Goal: Book appointment/travel/reservation

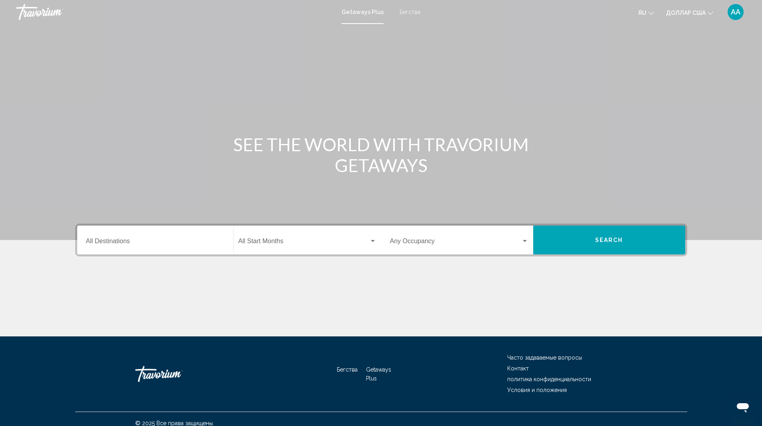
click at [133, 242] on input "Destination All Destinations" at bounding box center [155, 242] width 138 height 7
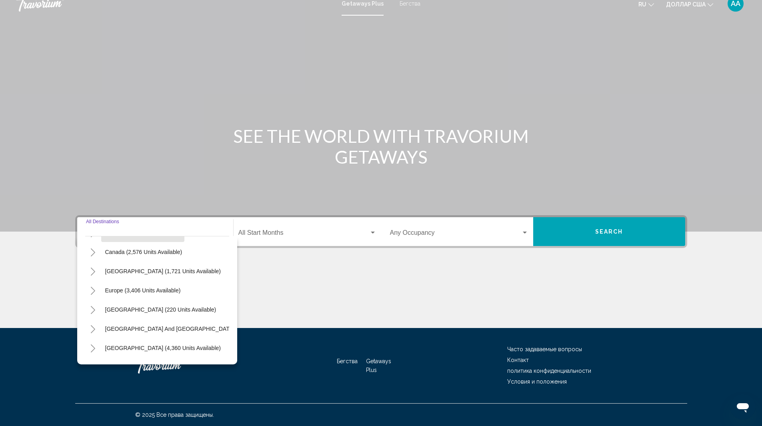
scroll to position [80, 0]
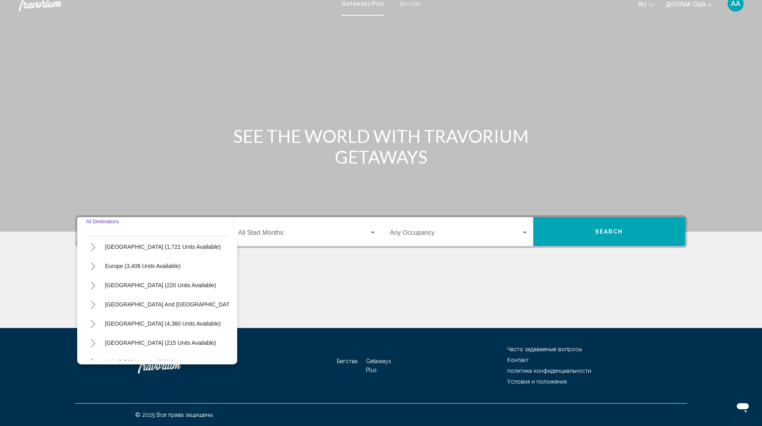
click at [303, 289] on div "Основное содержание" at bounding box center [381, 298] width 612 height 60
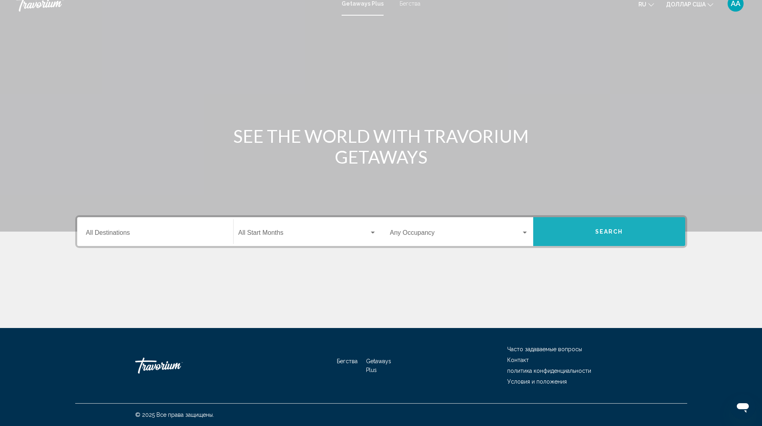
click at [614, 232] on span "Search" at bounding box center [609, 232] width 28 height 6
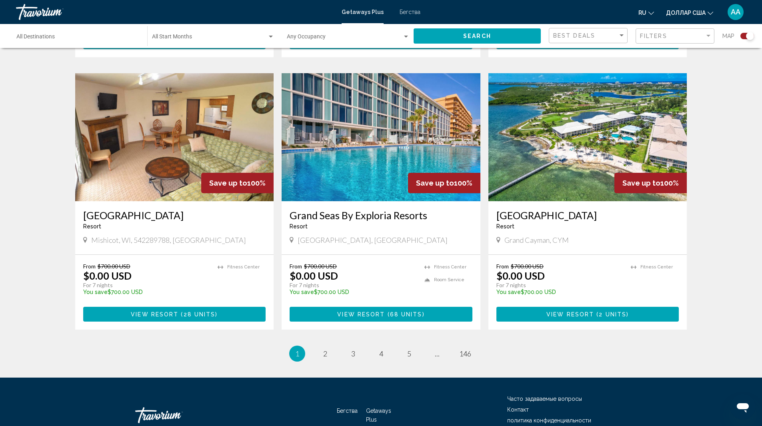
scroll to position [1110, 0]
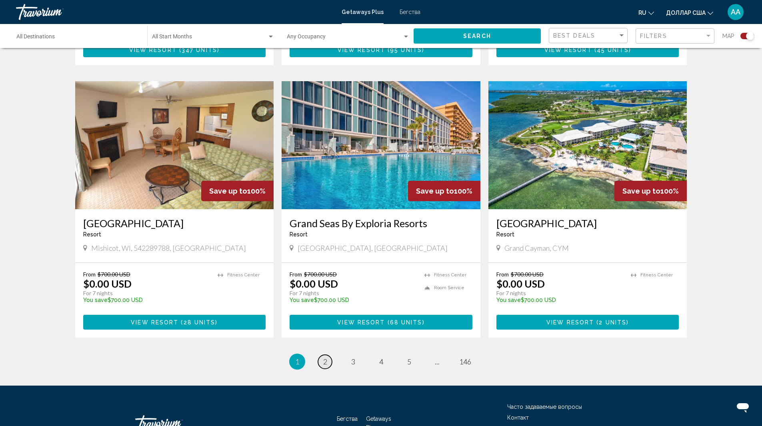
click at [324, 357] on span "2" at bounding box center [325, 361] width 4 height 9
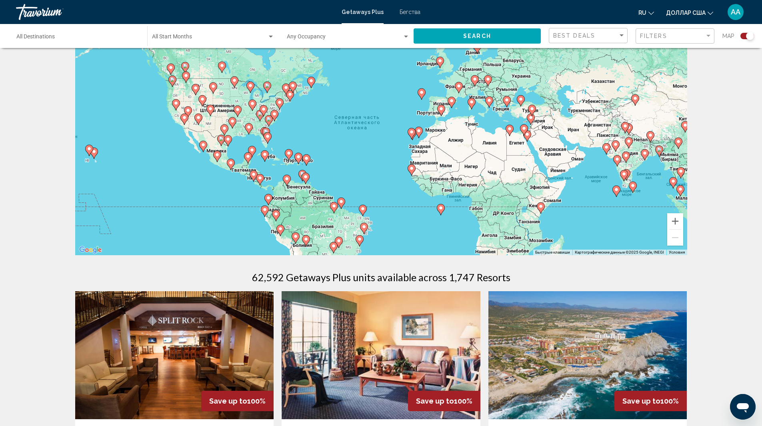
scroll to position [18, 0]
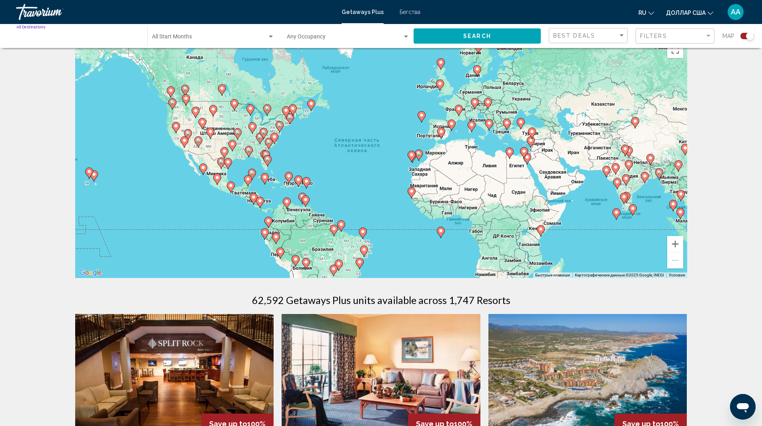
click at [76, 38] on input "Destination All Destinations" at bounding box center [77, 38] width 123 height 6
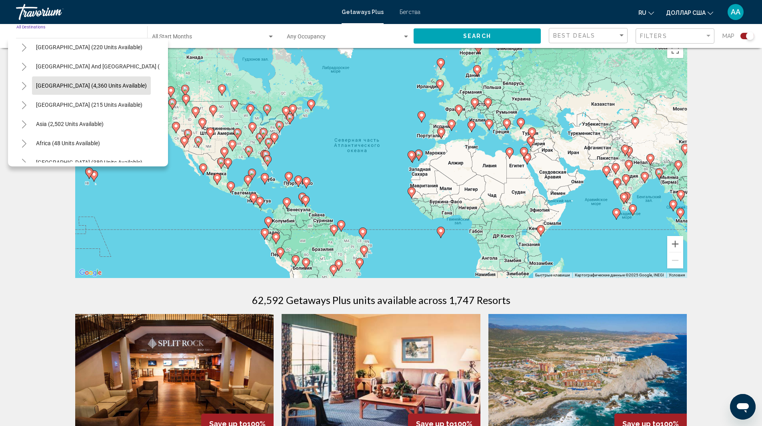
scroll to position [136, 0]
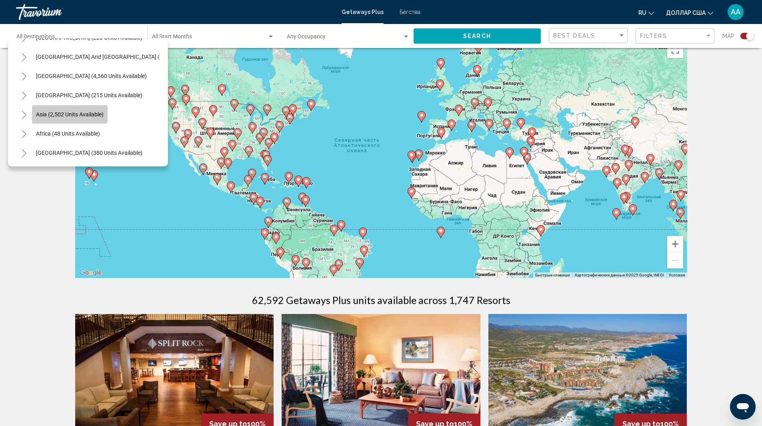
click at [75, 111] on span "Asia (2,502 units available)" at bounding box center [70, 114] width 68 height 6
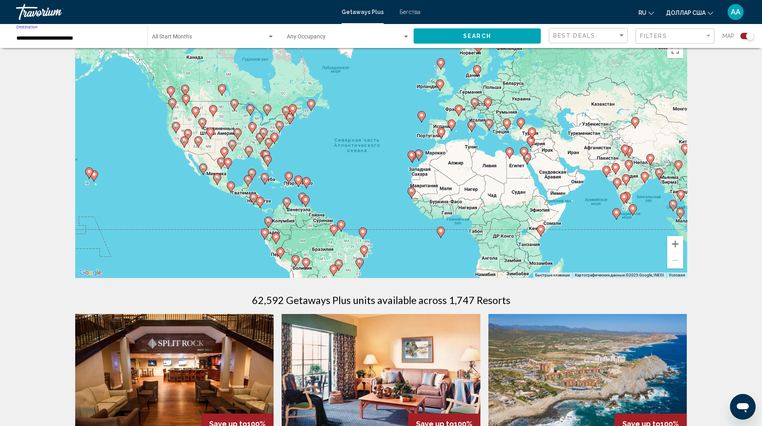
click at [258, 35] on span "Search widget" at bounding box center [209, 38] width 115 height 6
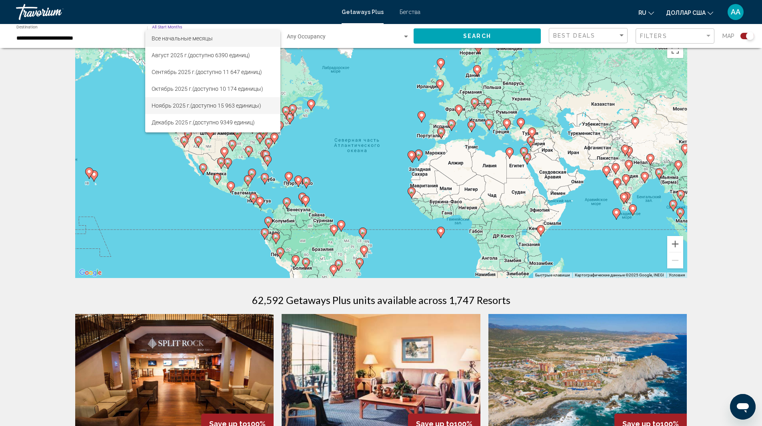
click at [195, 104] on font "(доступно 15 963 единицы)" at bounding box center [225, 105] width 71 height 6
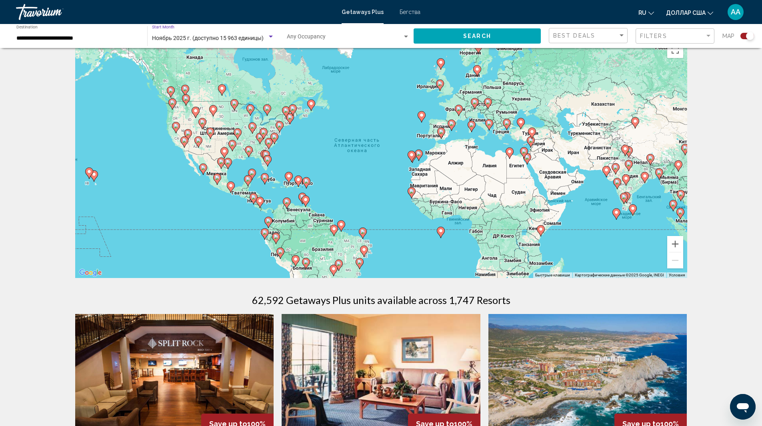
click at [518, 38] on button "Search" at bounding box center [477, 35] width 127 height 15
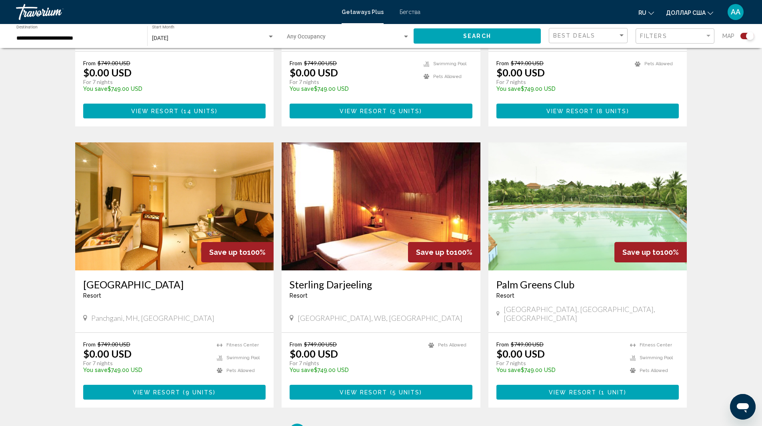
scroll to position [1080, 0]
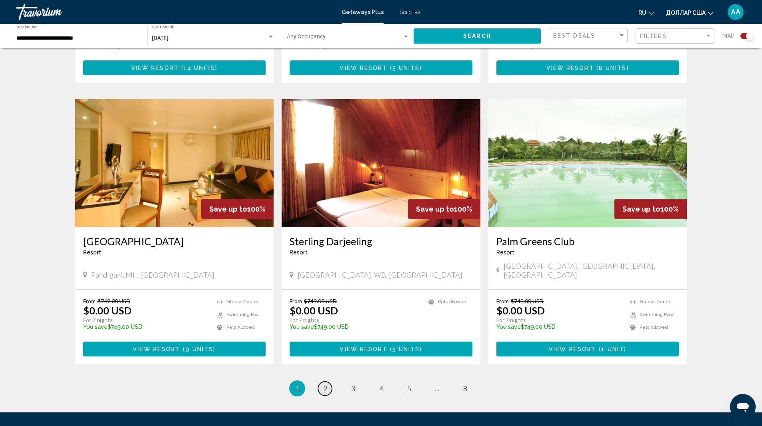
click at [324, 384] on span "2" at bounding box center [325, 388] width 4 height 9
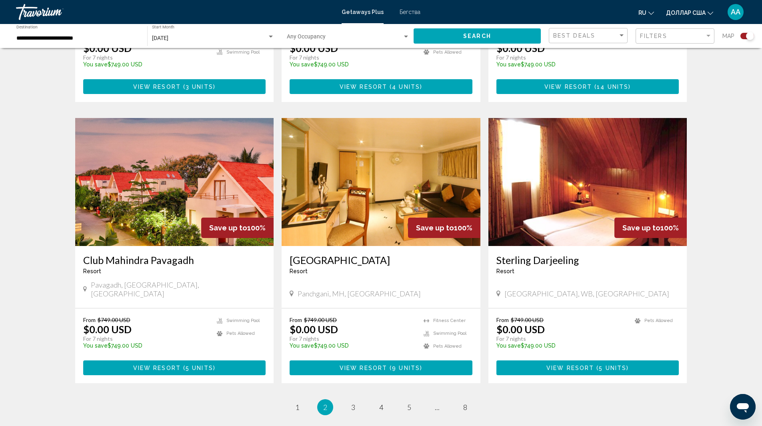
scroll to position [1138, 0]
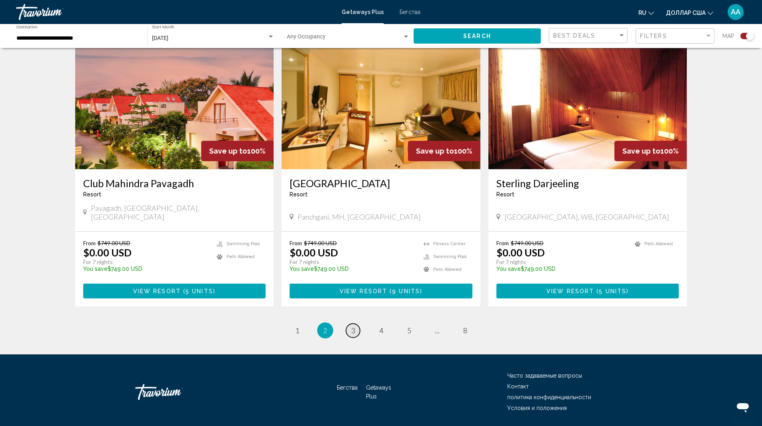
click at [358, 324] on link "page 3" at bounding box center [353, 331] width 14 height 14
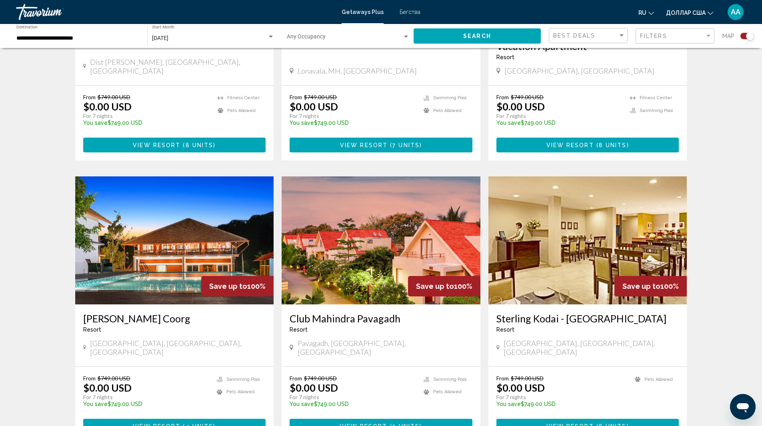
scroll to position [160, 0]
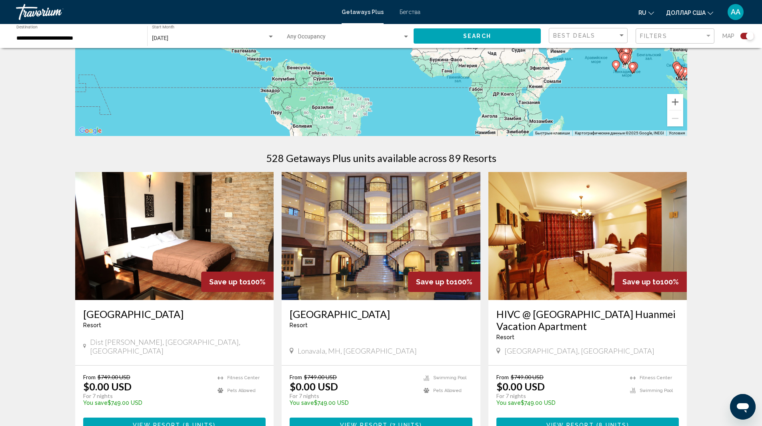
click at [72, 42] on div "**********" at bounding box center [77, 36] width 123 height 22
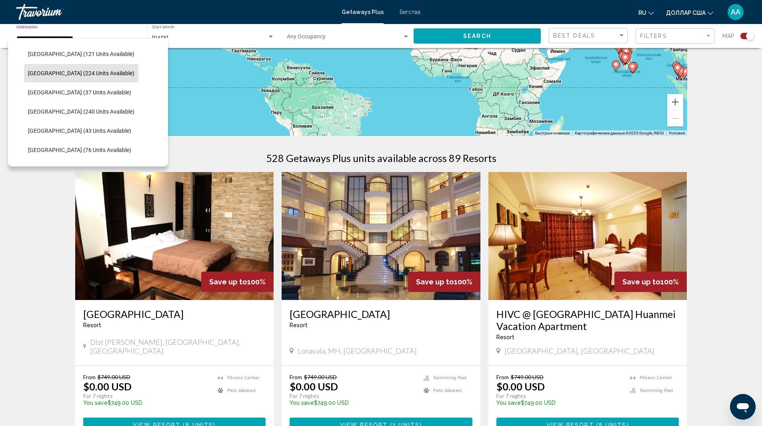
scroll to position [307, 0]
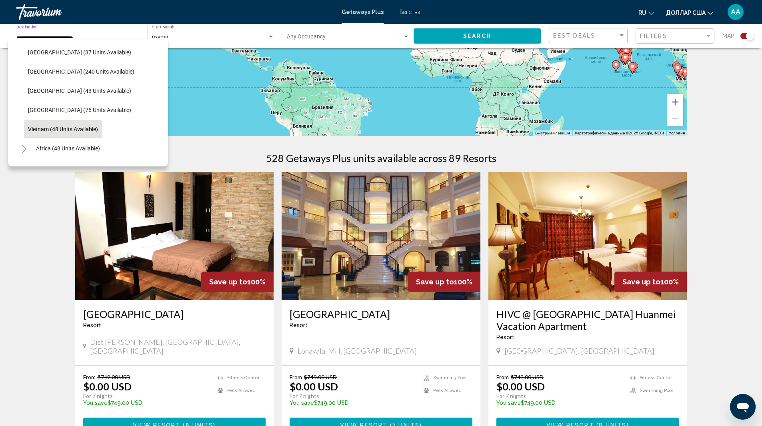
click at [66, 128] on span "Vietnam (48 units available)" at bounding box center [63, 129] width 70 height 6
type input "**********"
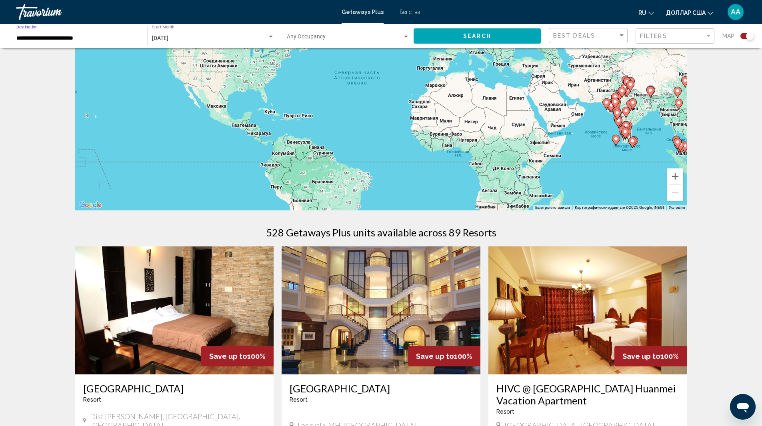
scroll to position [0, 0]
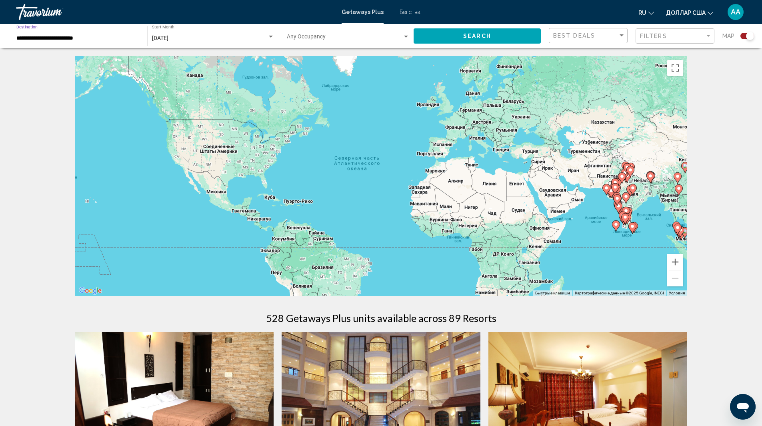
click at [486, 35] on span "Search" at bounding box center [477, 36] width 28 height 6
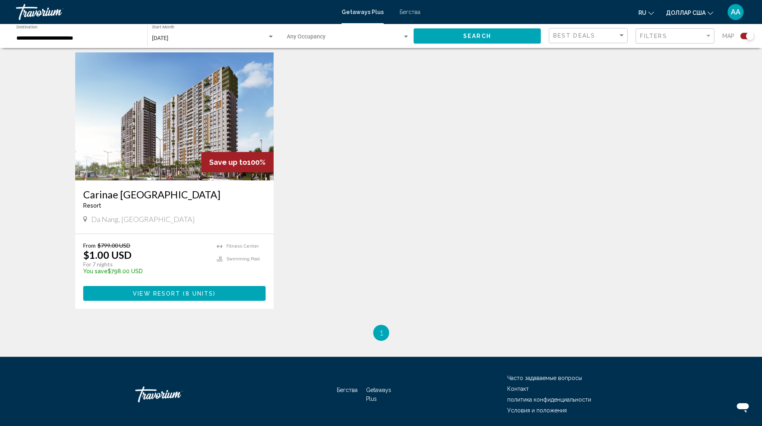
scroll to position [280, 0]
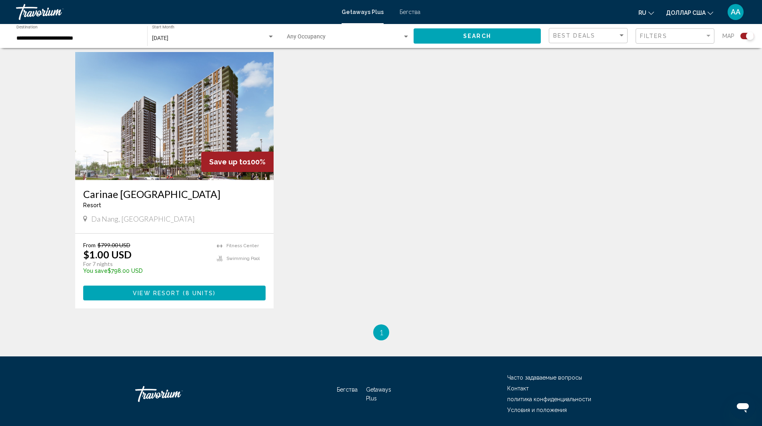
click at [176, 294] on span "View Resort" at bounding box center [157, 293] width 48 height 6
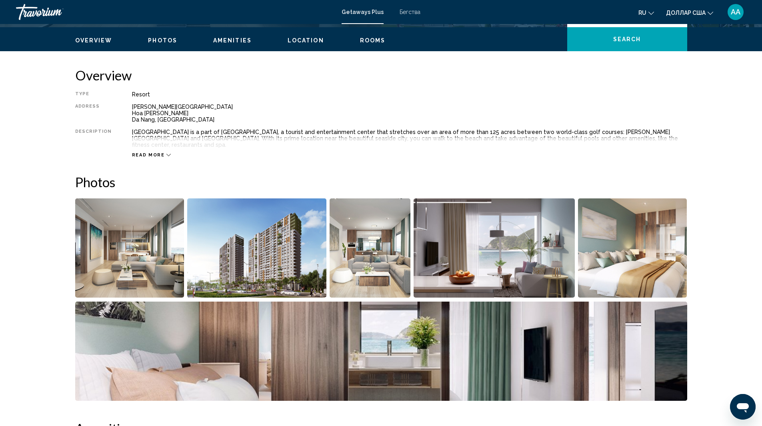
scroll to position [240, 0]
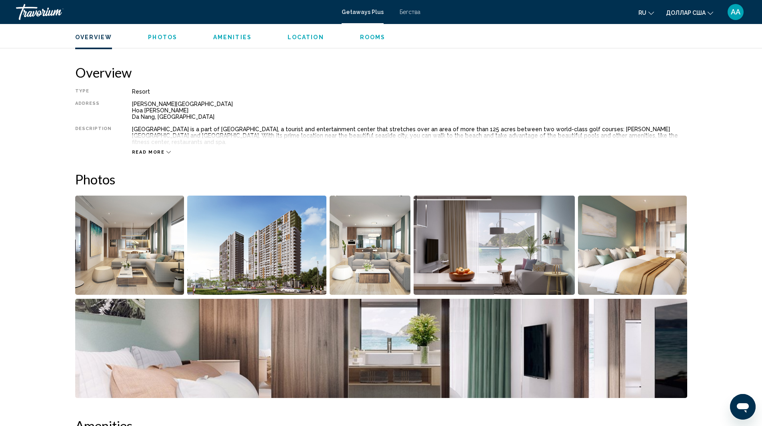
click at [159, 150] on span "Read more" at bounding box center [148, 152] width 33 height 5
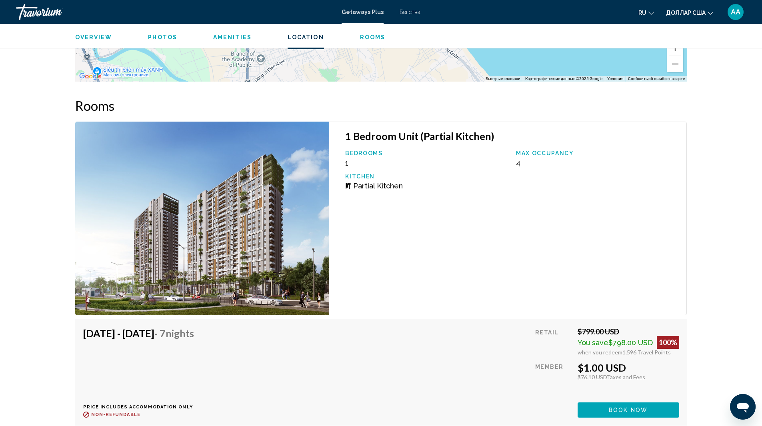
scroll to position [1000, 0]
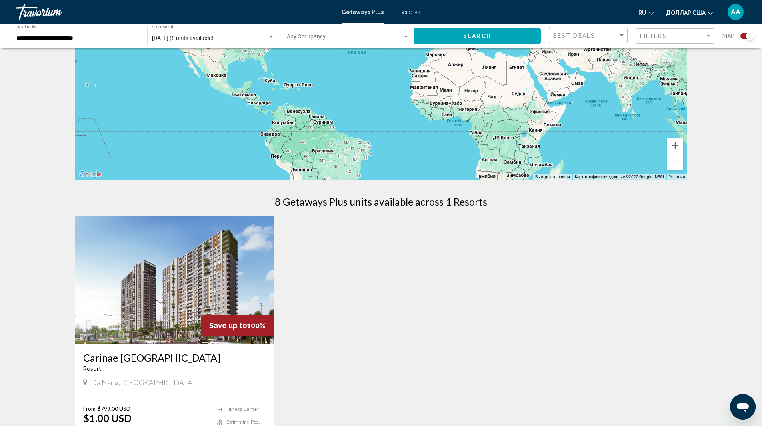
scroll to position [240, 0]
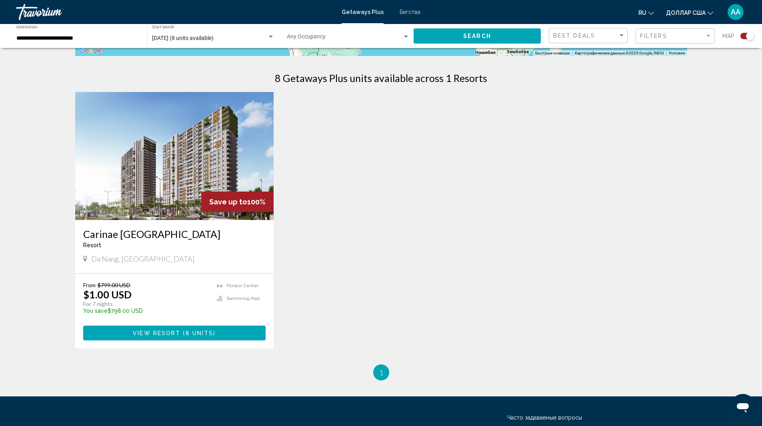
click at [183, 336] on span "( 8 units )" at bounding box center [197, 333] width 35 height 6
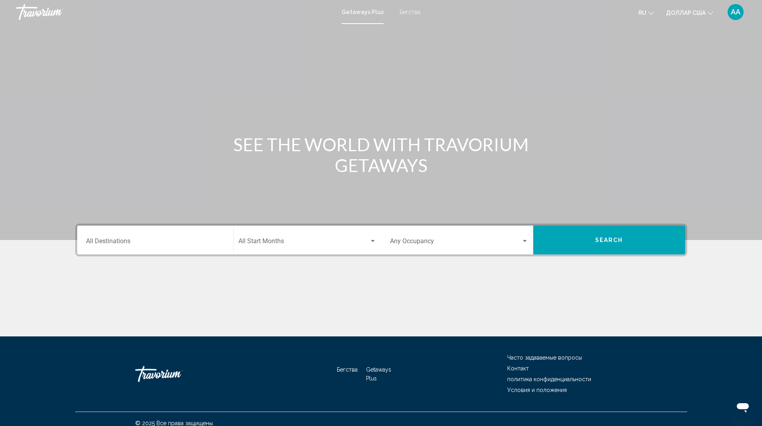
click at [147, 241] on input "Destination All Destinations" at bounding box center [155, 242] width 138 height 7
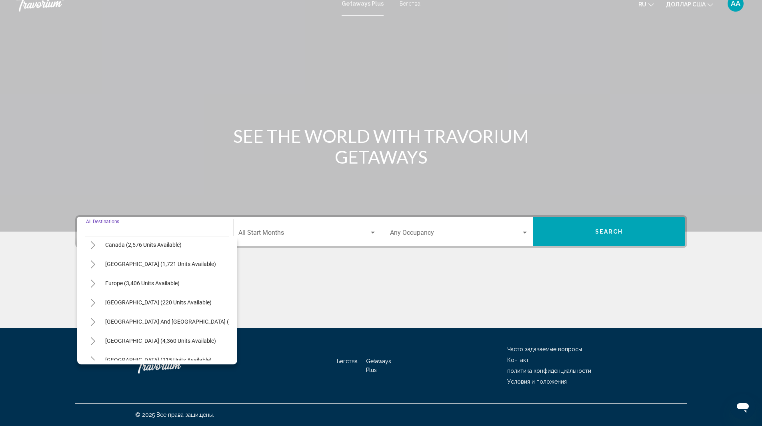
scroll to position [136, 0]
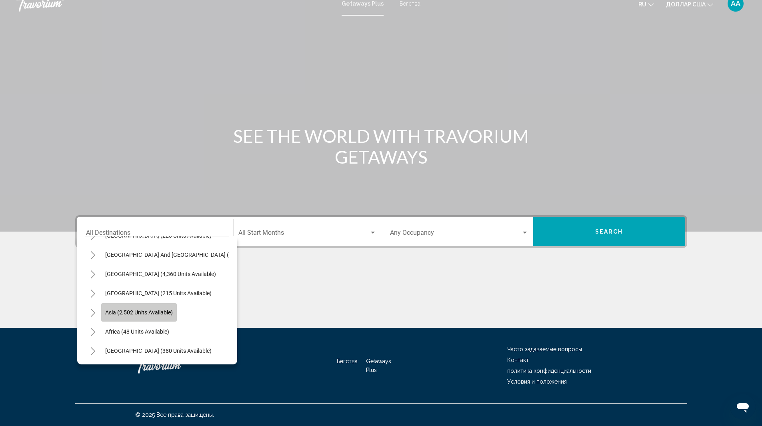
click at [144, 309] on span "Asia (2,502 units available)" at bounding box center [139, 312] width 68 height 6
type input "**********"
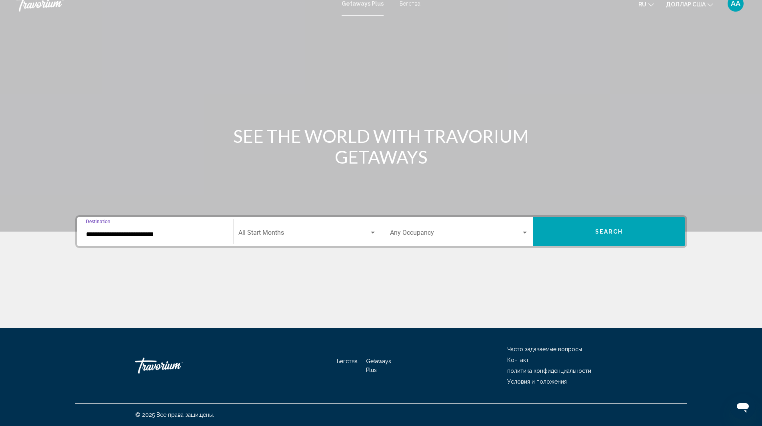
click at [280, 229] on div "Start Month All Start Months" at bounding box center [307, 231] width 138 height 25
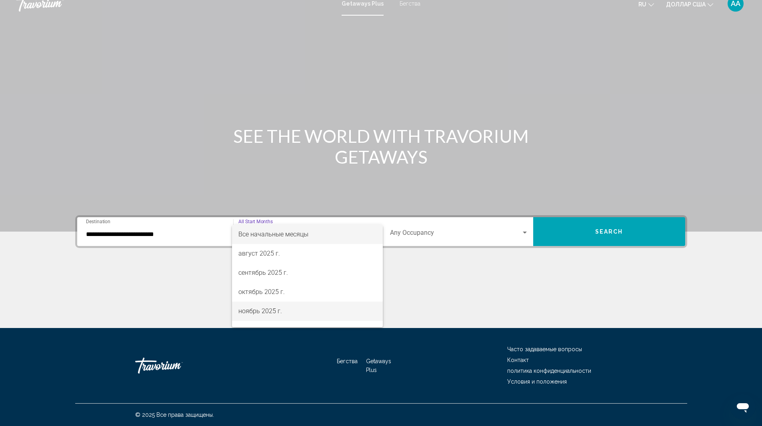
click at [269, 309] on font "ноябрь 2025 г." at bounding box center [260, 311] width 44 height 8
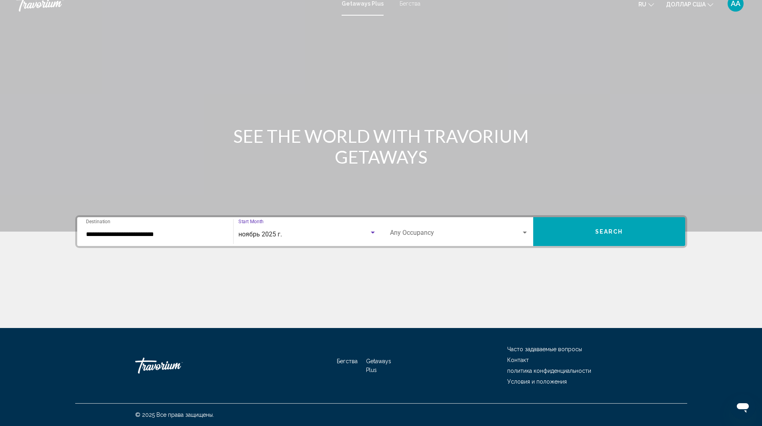
click at [278, 235] on span "ноябрь 2025 г." at bounding box center [260, 234] width 44 height 8
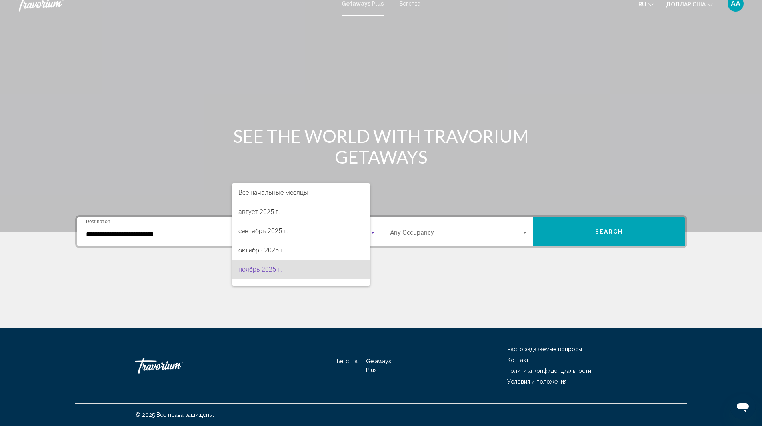
scroll to position [35, 0]
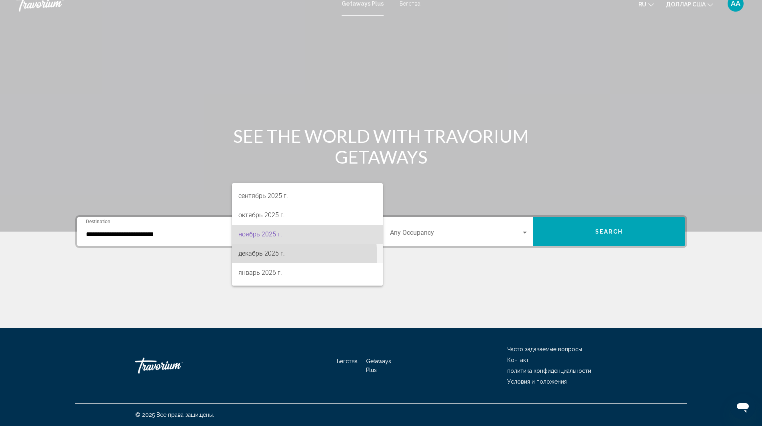
click at [273, 256] on font "декабрь 2025 г." at bounding box center [261, 254] width 46 height 8
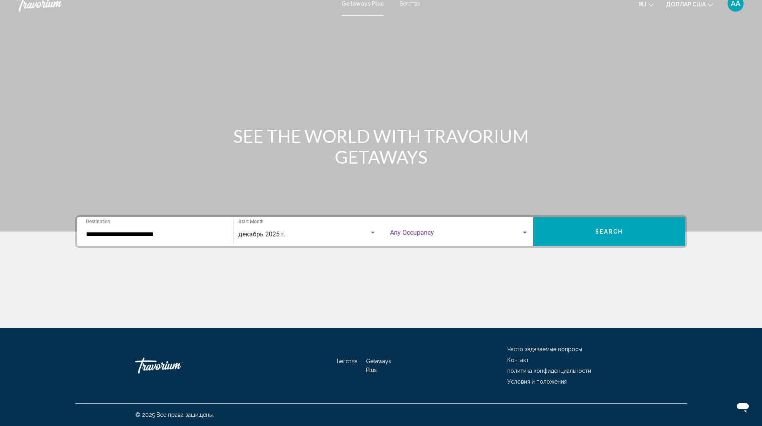
click at [523, 232] on div "Search widget" at bounding box center [525, 233] width 4 height 2
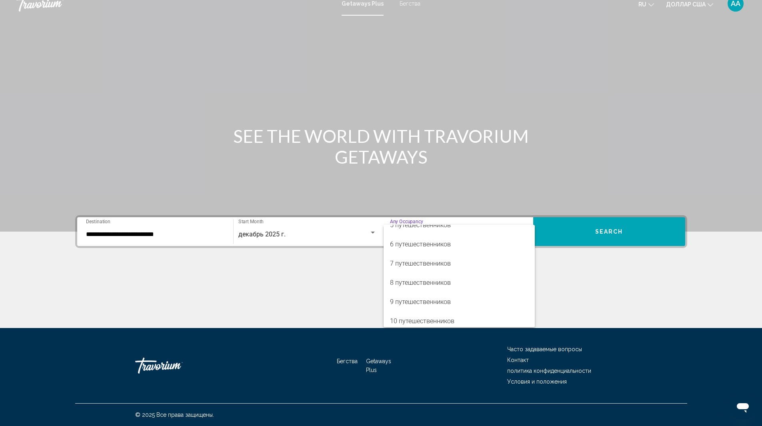
scroll to position [90, 0]
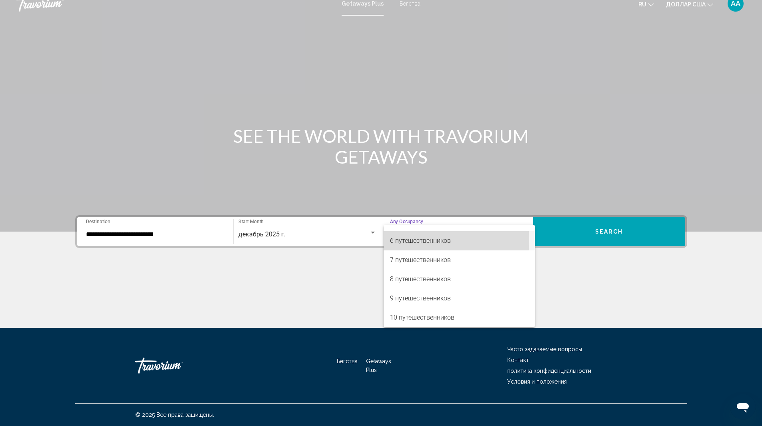
click at [412, 240] on font "6 путешественников" at bounding box center [420, 241] width 61 height 8
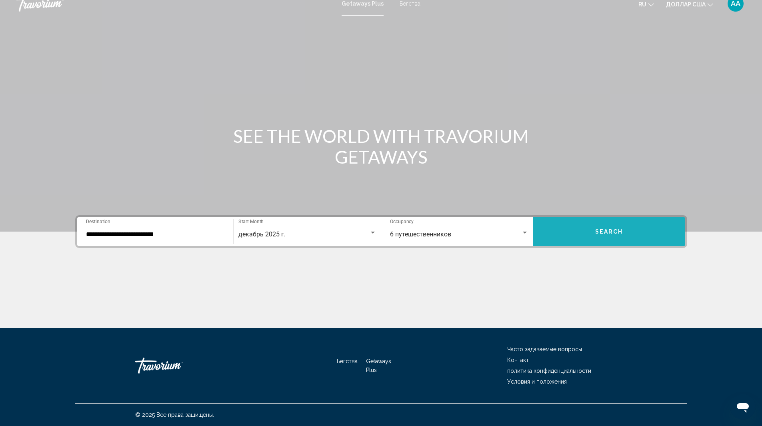
click at [623, 231] on button "Search" at bounding box center [609, 231] width 152 height 29
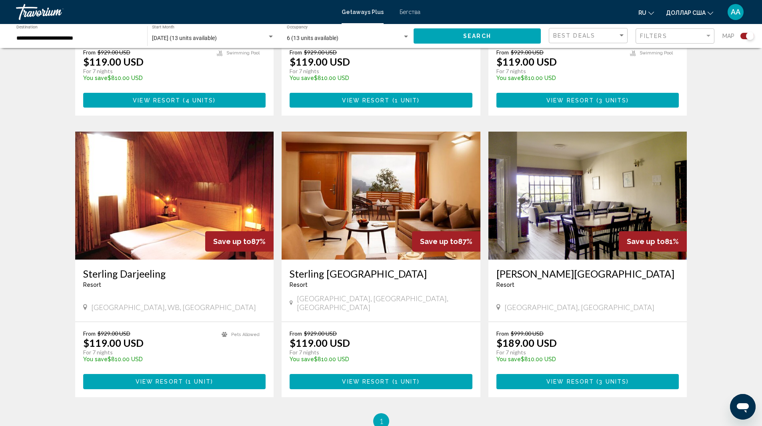
scroll to position [480, 0]
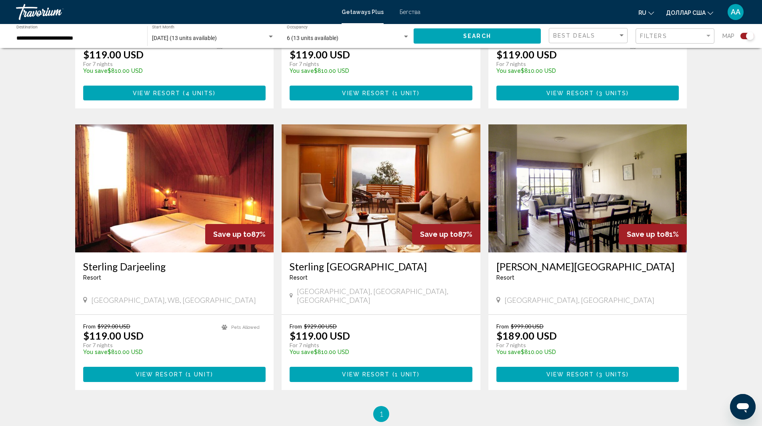
click at [598, 372] on span "( 3 units )" at bounding box center [611, 375] width 35 height 6
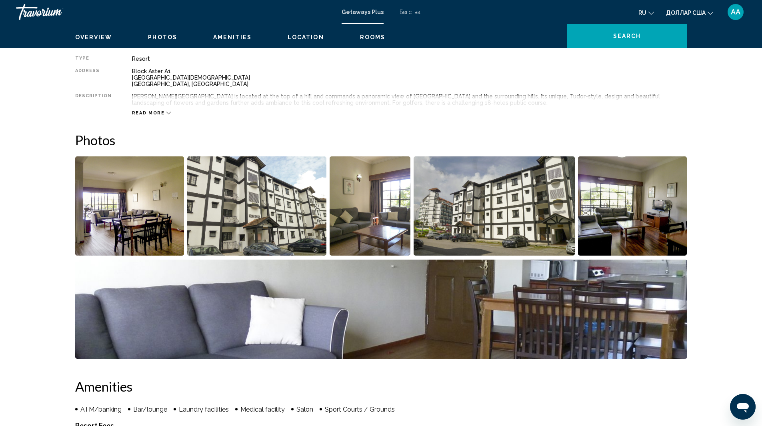
scroll to position [280, 0]
